Goal: Task Accomplishment & Management: Complete application form

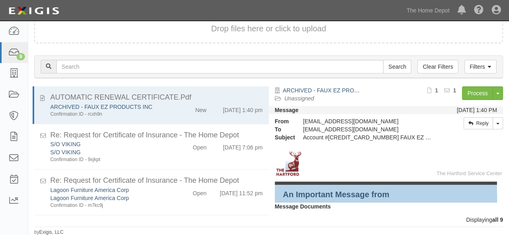
scroll to position [258, 0]
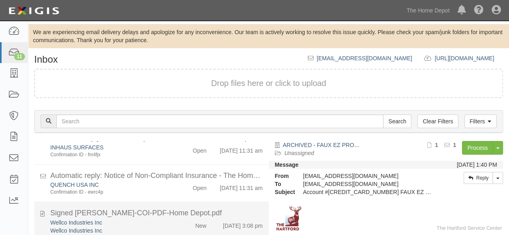
scroll to position [341, 0]
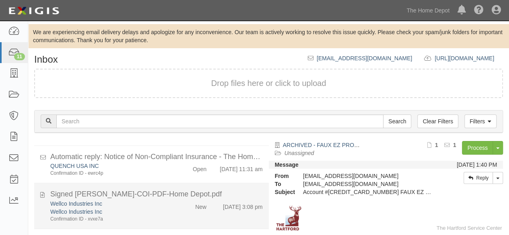
click at [175, 206] on div "New" at bounding box center [193, 205] width 37 height 11
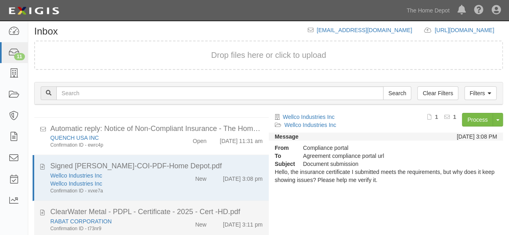
scroll to position [55, 0]
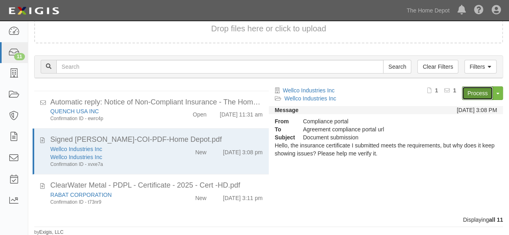
click at [475, 94] on link "Process" at bounding box center [477, 93] width 31 height 14
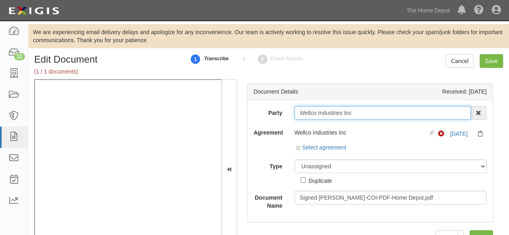
click at [352, 113] on input "Wellco Industries Inc" at bounding box center [382, 113] width 177 height 14
type input "Wellco Industries In"
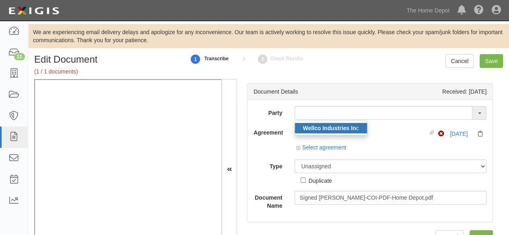
click at [337, 129] on strong "Wellco Industries In" at bounding box center [329, 128] width 53 height 6
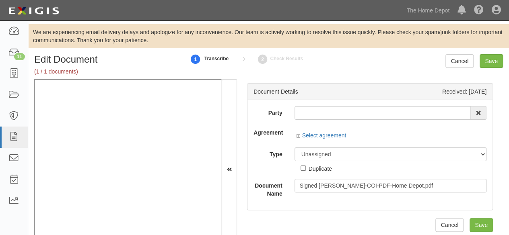
type input "Wellco Industries Inc"
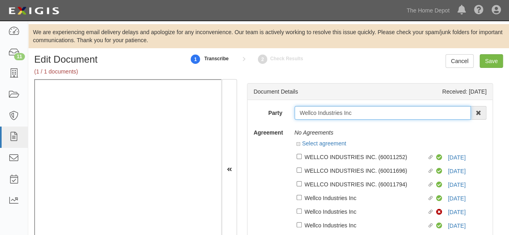
click at [336, 112] on input "Wellco Industries Inc" at bounding box center [382, 113] width 177 height 14
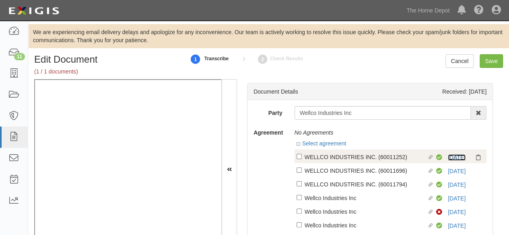
click at [452, 158] on link "3/4/26" at bounding box center [457, 157] width 18 height 6
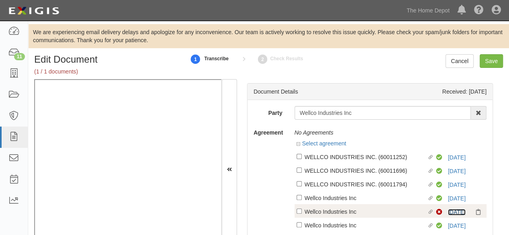
click at [448, 213] on link "3/4/26" at bounding box center [457, 212] width 18 height 6
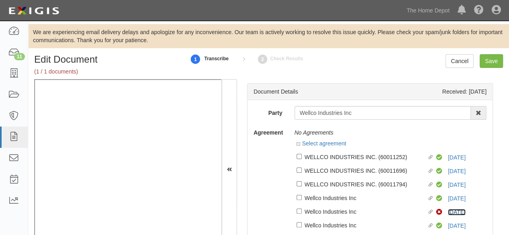
scroll to position [97, 0]
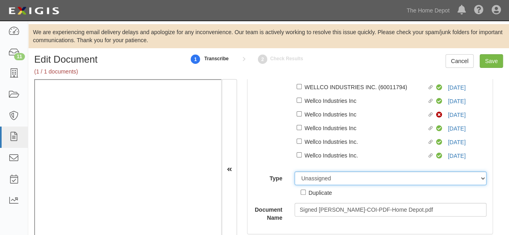
drag, startPoint x: 321, startPoint y: 179, endPoint x: 324, endPoint y: 173, distance: 7.6
click at [321, 179] on select "Unassigned Binder Cancellation Notice Certificate Contract Endorsement Insuranc…" at bounding box center [390, 179] width 192 height 14
select select "OtherDetail"
click at [294, 172] on select "Unassigned Binder Cancellation Notice Certificate Contract Endorsement Insuranc…" at bounding box center [390, 179] width 192 height 14
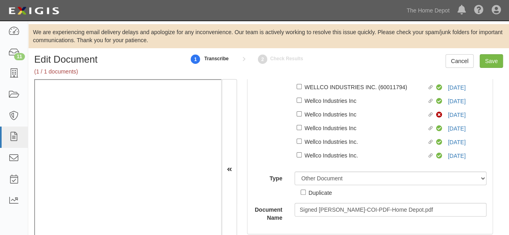
click at [323, 193] on div "Duplicate" at bounding box center [320, 192] width 23 height 9
click at [306, 193] on input "Duplicate" at bounding box center [302, 192] width 5 height 5
checkbox input "true"
click at [496, 60] on input "Save" at bounding box center [490, 61] width 23 height 14
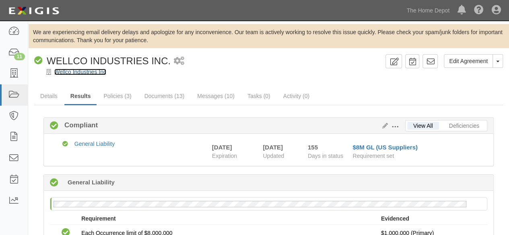
click at [86, 71] on link "Wellco Industries Inc" at bounding box center [80, 72] width 52 height 6
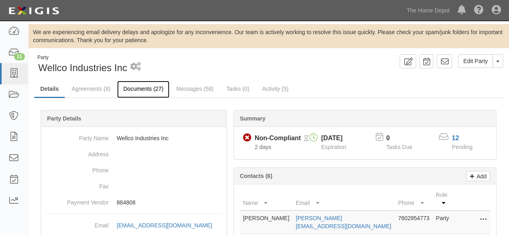
click at [138, 87] on link "Documents (27)" at bounding box center [143, 89] width 52 height 17
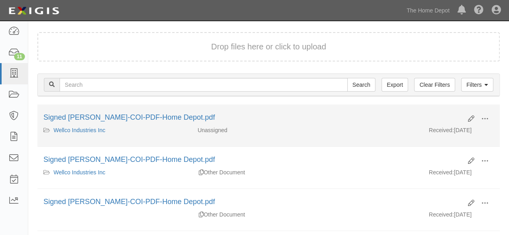
scroll to position [80, 0]
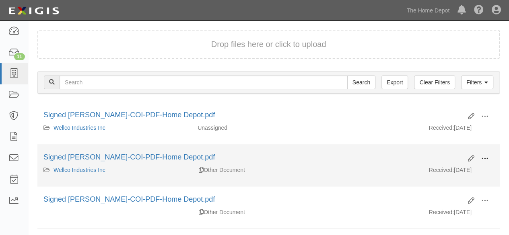
click at [486, 156] on span at bounding box center [484, 158] width 7 height 7
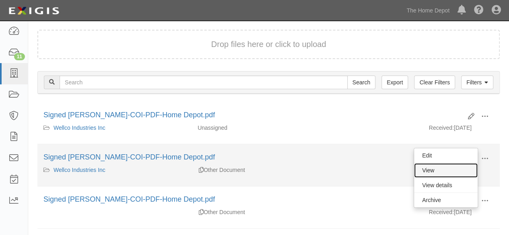
click at [430, 169] on link "View" at bounding box center [446, 170] width 64 height 14
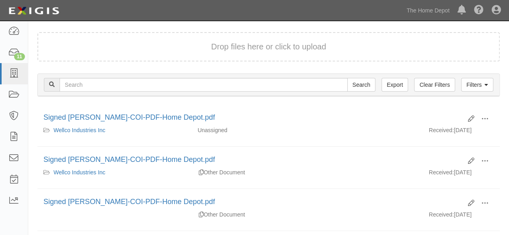
scroll to position [0, 0]
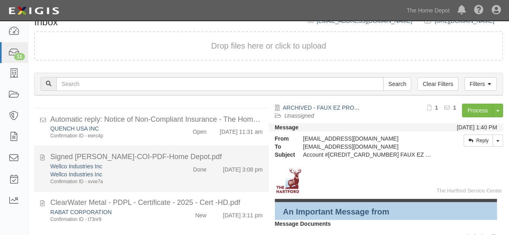
scroll to position [55, 0]
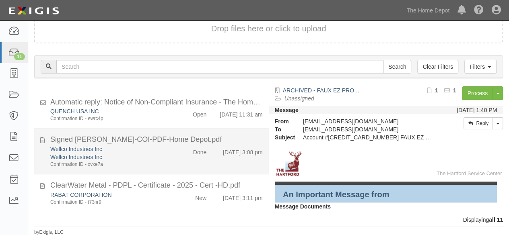
drag, startPoint x: 171, startPoint y: 197, endPoint x: 242, endPoint y: 169, distance: 76.5
click at [175, 156] on div "New" at bounding box center [193, 150] width 37 height 11
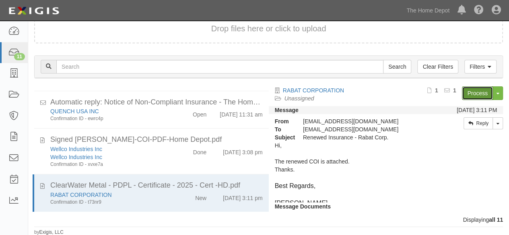
click at [473, 92] on link "Process" at bounding box center [477, 93] width 31 height 14
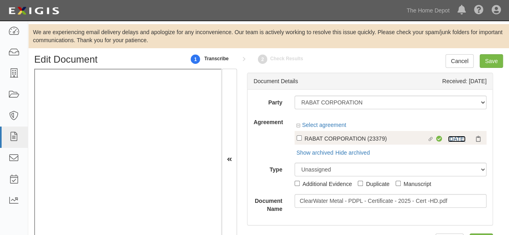
click at [452, 138] on link "[DATE]" at bounding box center [457, 139] width 18 height 6
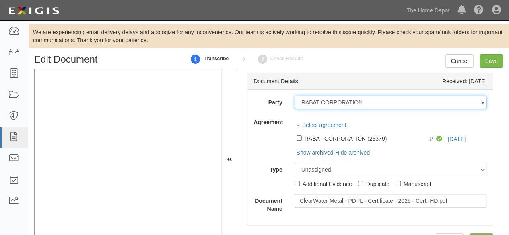
click at [363, 104] on select "1000576868 Ontario Inc. [STREET_ADDRESS] LTEE 11947907 Canada Inc. (MOD LIGHTIN…" at bounding box center [390, 103] width 192 height 14
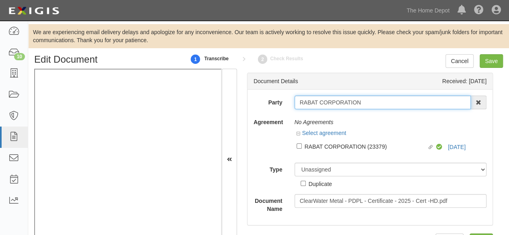
click at [366, 104] on input "RABAT CORPORATION" at bounding box center [382, 103] width 177 height 14
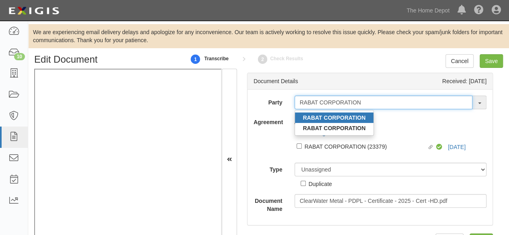
type input "RABAT CORPORATION"
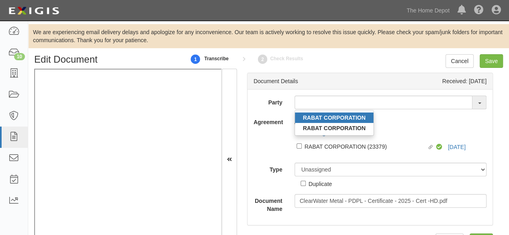
drag, startPoint x: 344, startPoint y: 115, endPoint x: 211, endPoint y: 167, distance: 142.2
click at [344, 115] on strong "RABAT CORPORATION" at bounding box center [334, 118] width 63 height 6
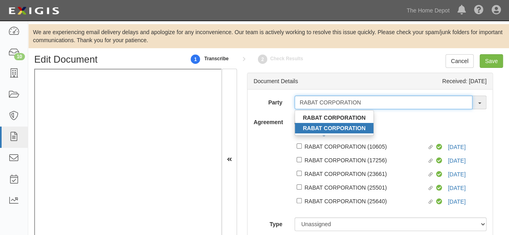
type input "RABAT CORPORATION"
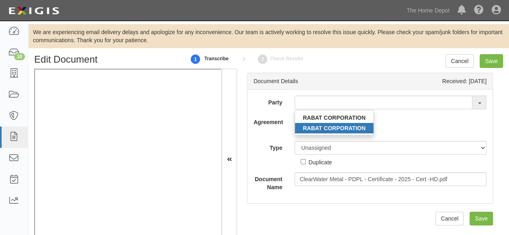
click at [350, 128] on strong "RABAT CORPORATION" at bounding box center [334, 128] width 63 height 6
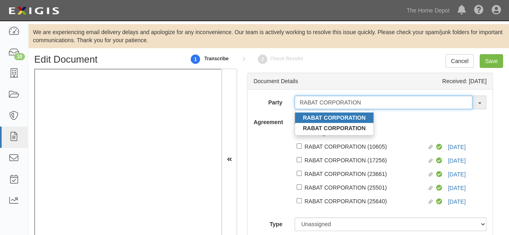
type input "RABAT CORPORATION"
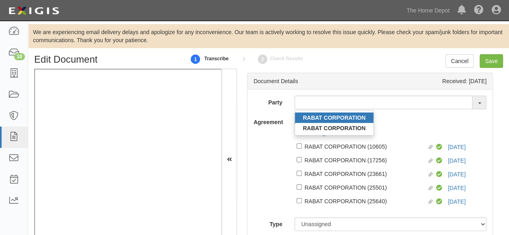
click at [342, 116] on strong "RABAT CORPORATION" at bounding box center [334, 118] width 63 height 6
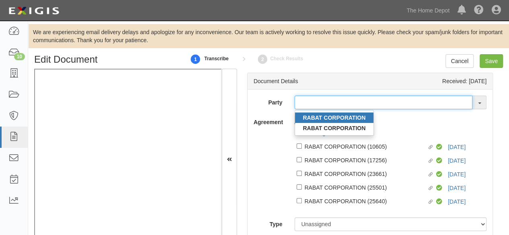
type input "RABAT CORPORATION"
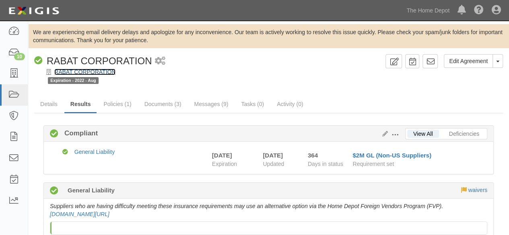
click at [111, 73] on link "RABAT CORPORATION" at bounding box center [84, 72] width 61 height 6
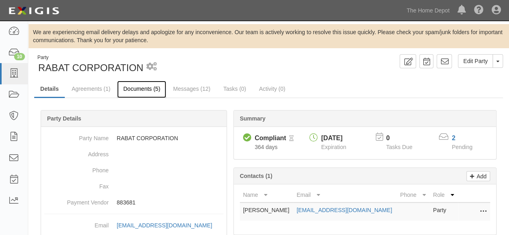
click at [145, 91] on link "Documents (5)" at bounding box center [141, 89] width 49 height 17
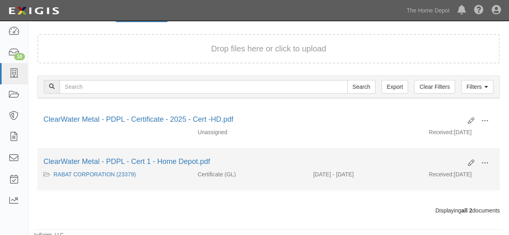
scroll to position [78, 0]
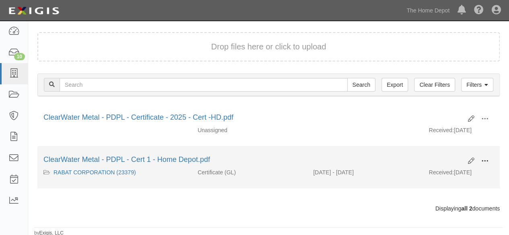
click at [482, 160] on span at bounding box center [484, 161] width 7 height 7
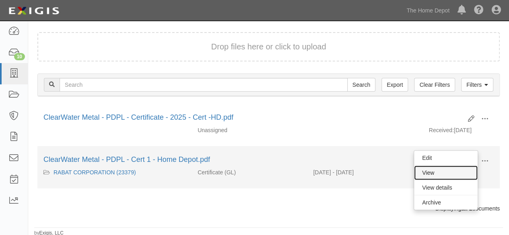
click at [448, 173] on link "View" at bounding box center [446, 173] width 64 height 14
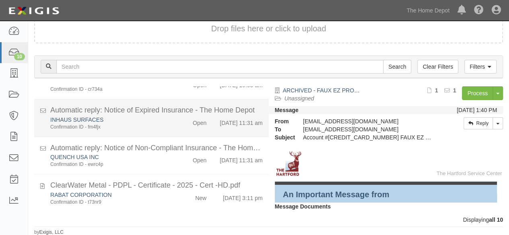
scroll to position [296, 0]
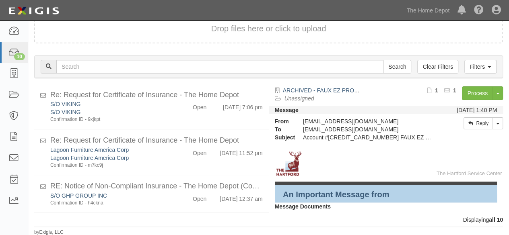
scroll to position [296, 0]
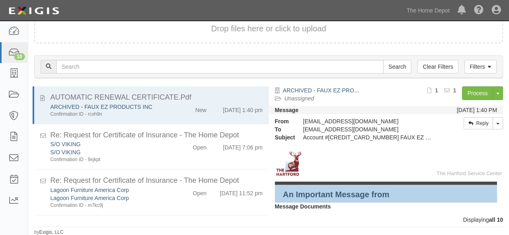
scroll to position [296, 0]
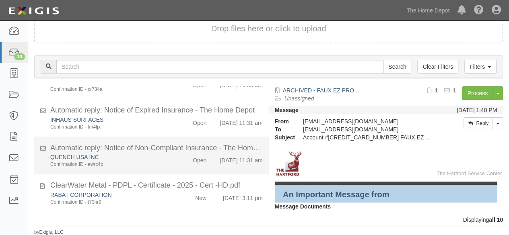
scroll to position [296, 0]
